Goal: Task Accomplishment & Management: Use online tool/utility

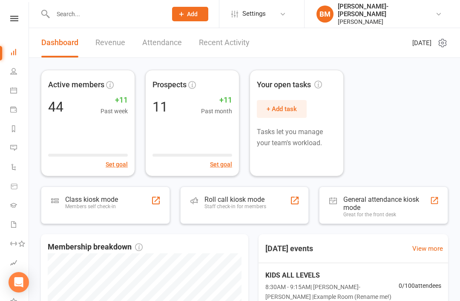
click at [439, 11] on icon at bounding box center [438, 14] width 7 height 7
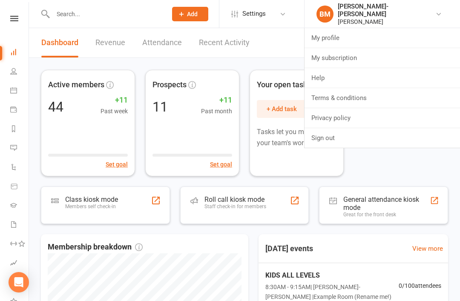
click at [416, 161] on div "Active members 44 +11 Past week Set goal Prospects 11 +11 Past month Set goal Y…" at bounding box center [244, 123] width 407 height 106
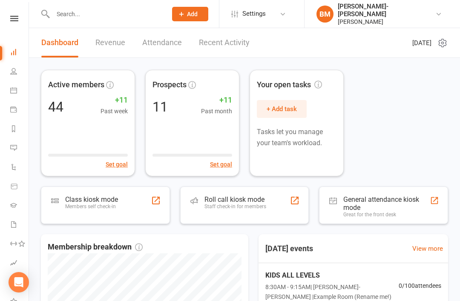
click at [435, 6] on div "Braddah Jiu-Jitsu Maroubra" at bounding box center [386, 10] width 97 height 15
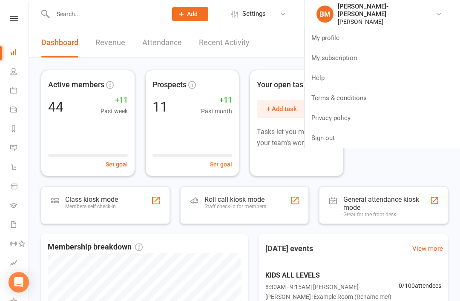
click at [354, 137] on link "Sign out" at bounding box center [381, 138] width 155 height 20
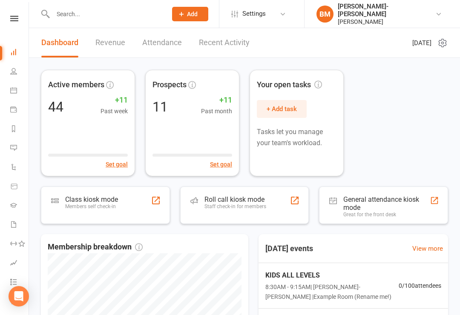
click at [418, 9] on div "[PERSON_NAME]-[PERSON_NAME]" at bounding box center [386, 10] width 97 height 15
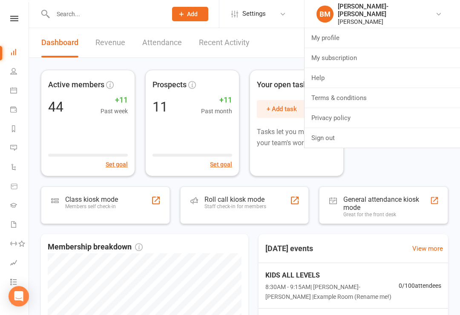
click at [441, 9] on link "BM Braddah Jiu-Jitsu Maroubra Braddah Jiu Jitsu Maroubra" at bounding box center [381, 14] width 130 height 23
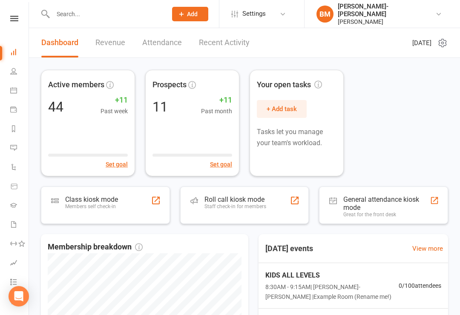
click at [412, 112] on div "Active members 44 +11 Past week Set goal Prospects 11 +11 Past month Set goal Y…" at bounding box center [244, 123] width 407 height 106
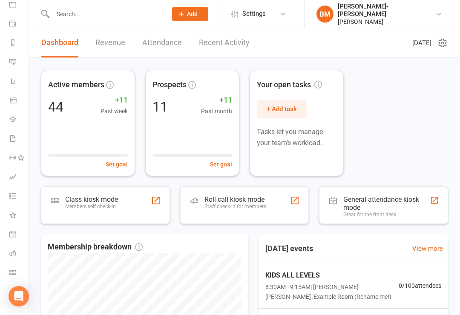
scroll to position [86, 1]
click at [16, 260] on link "Roll call" at bounding box center [18, 254] width 19 height 19
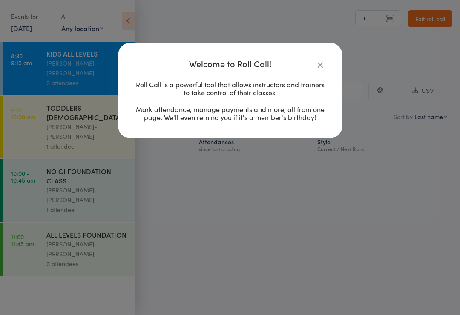
click at [266, 223] on div "Welcome to Roll Call! Roll Call is a powerful tool that allows instructors and …" at bounding box center [230, 157] width 460 height 315
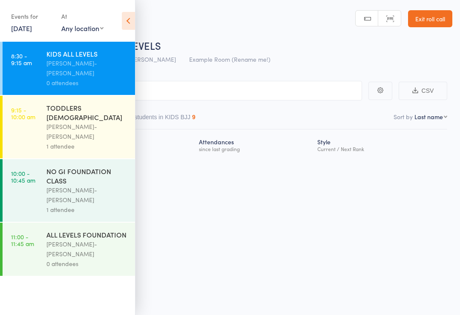
click at [34, 114] on link "9:15 - 10:00 am TODDLERS 3 TO 5 YO Braddah Jiu-Jitsu Maroubra 1 attendee" at bounding box center [69, 127] width 132 height 63
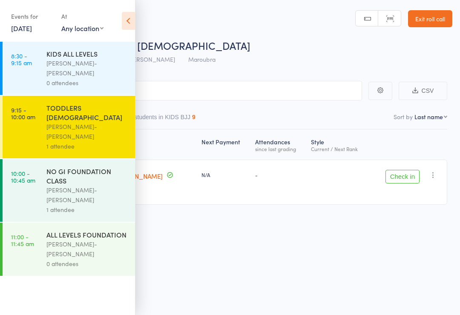
click at [32, 60] on link "8:30 - 9:15 am KIDS ALL LEVELS Braddah Jiu-Jitsu Maroubra 0 attendees" at bounding box center [69, 68] width 132 height 53
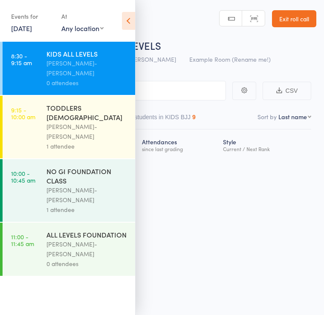
click at [209, 230] on div "Roll Call for KIDS ALL LEVELS 16 Aug 08:30 Braddah Jiu-Jitsu Maroubra Example R…" at bounding box center [162, 157] width 324 height 315
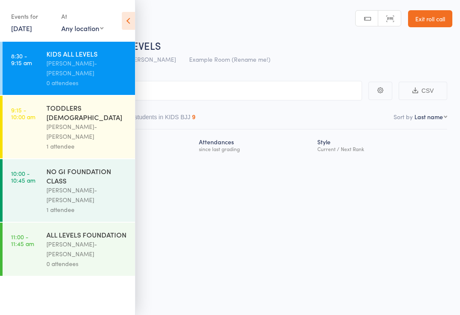
click at [281, 245] on div "Roll Call for KIDS ALL LEVELS 16 Aug 08:30 Braddah Jiu-Jitsu Maroubra Example R…" at bounding box center [230, 157] width 460 height 315
click at [306, 234] on div "Roll Call for KIDS ALL LEVELS 16 Aug 08:30 Braddah Jiu-Jitsu Maroubra Example R…" at bounding box center [230, 157] width 460 height 315
click at [214, 235] on div "Roll Call for KIDS ALL LEVELS 16 Aug 08:30 Braddah Jiu-Jitsu Maroubra Example R…" at bounding box center [230, 157] width 460 height 315
click at [130, 17] on icon at bounding box center [128, 21] width 13 height 18
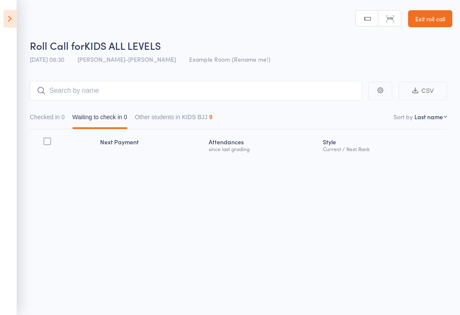
click at [207, 240] on div "Roll Call for KIDS ALL LEVELS 16 Aug 08:30 Braddah Jiu-Jitsu Maroubra Example R…" at bounding box center [230, 157] width 460 height 315
click at [14, 20] on icon at bounding box center [9, 19] width 13 height 18
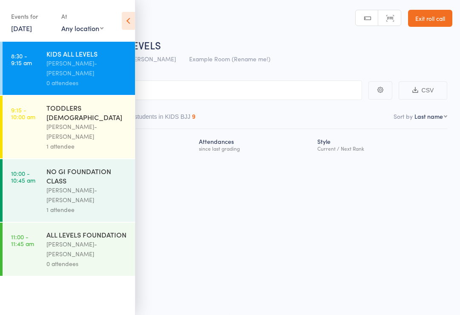
click at [184, 133] on div "Next Payment" at bounding box center [139, 144] width 113 height 23
click at [269, 213] on div "Roll Call for KIDS ALL LEVELS 16 Aug 08:30 Braddah Jiu-Jitsu Maroubra Example R…" at bounding box center [230, 157] width 460 height 315
click at [436, 10] on link "Exit roll call" at bounding box center [430, 18] width 44 height 17
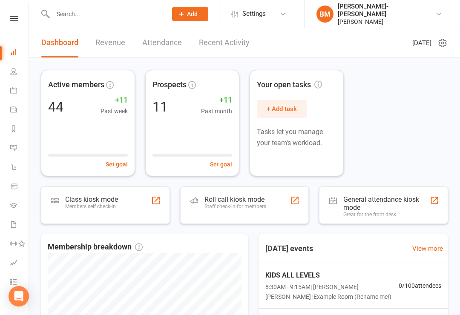
click at [439, 12] on icon at bounding box center [438, 14] width 7 height 7
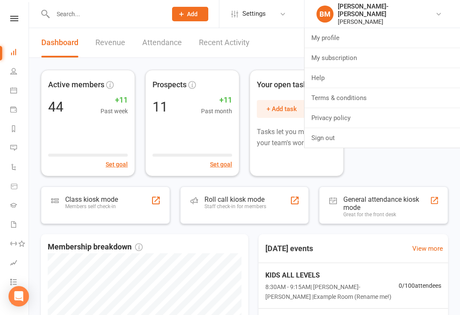
click at [350, 136] on link "Sign out" at bounding box center [381, 138] width 155 height 20
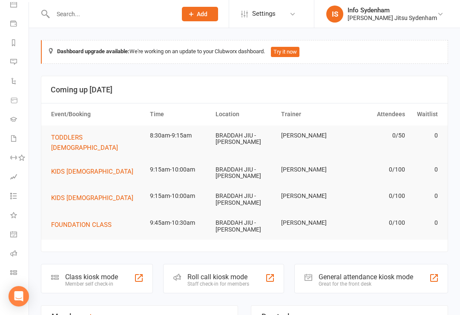
scroll to position [86, 0]
click at [11, 269] on icon at bounding box center [13, 272] width 7 height 7
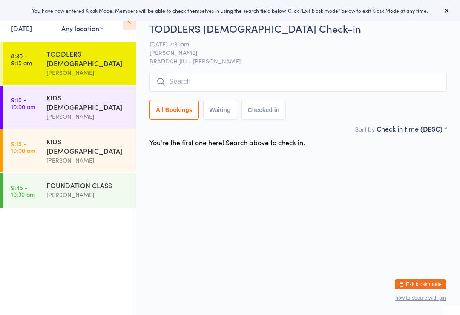
click at [100, 93] on div "KIDS [DEMOGRAPHIC_DATA]" at bounding box center [87, 102] width 82 height 19
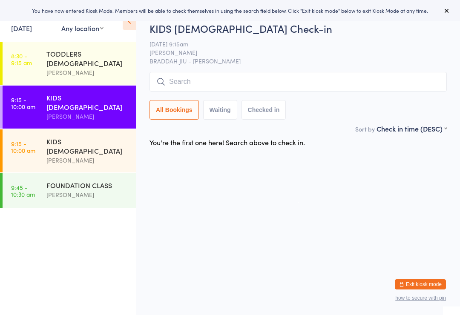
click at [80, 137] on div "KIDS [DEMOGRAPHIC_DATA]" at bounding box center [87, 146] width 82 height 19
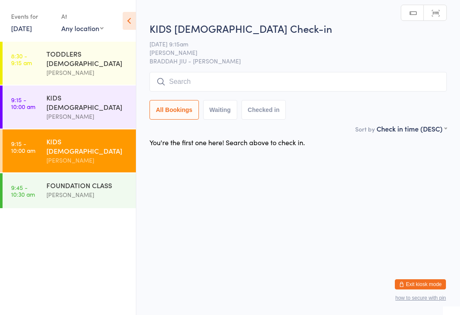
click at [77, 181] on div "FOUNDATION CLASS" at bounding box center [87, 185] width 82 height 9
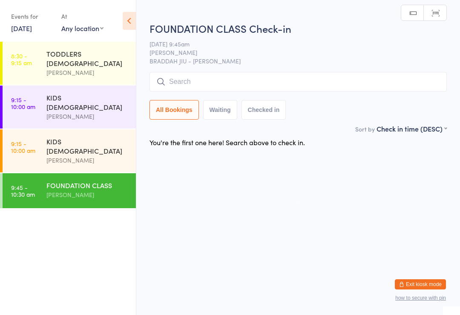
click at [89, 55] on div "TODDLERS [DEMOGRAPHIC_DATA]" at bounding box center [87, 58] width 82 height 19
